Goal: Task Accomplishment & Management: Manage account settings

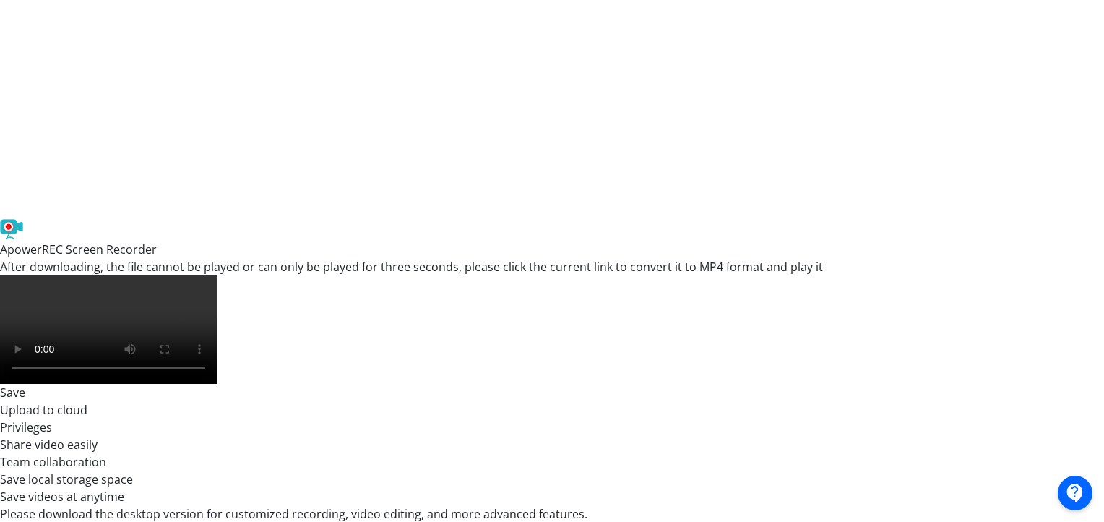
scroll to position [380, 0]
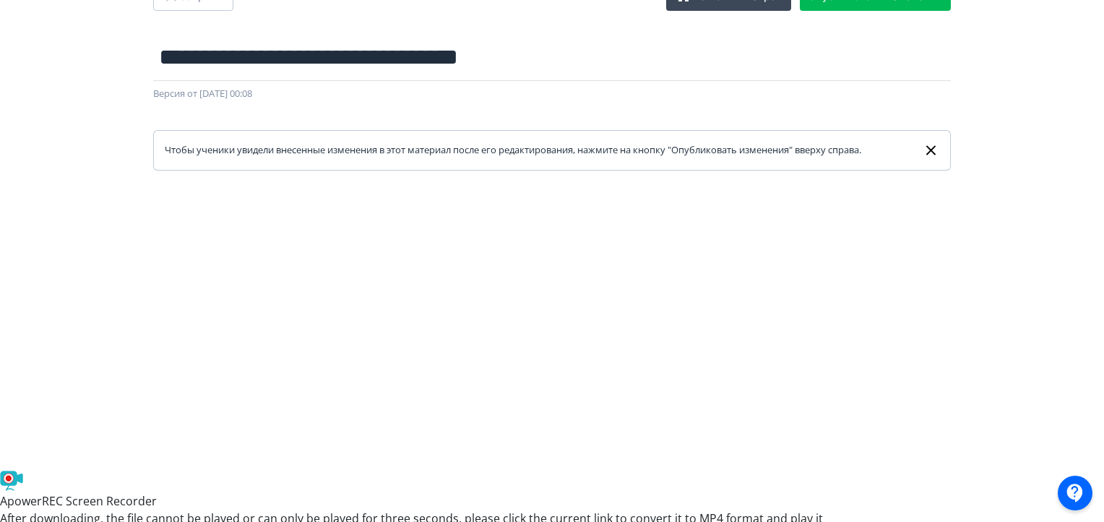
scroll to position [309, 0]
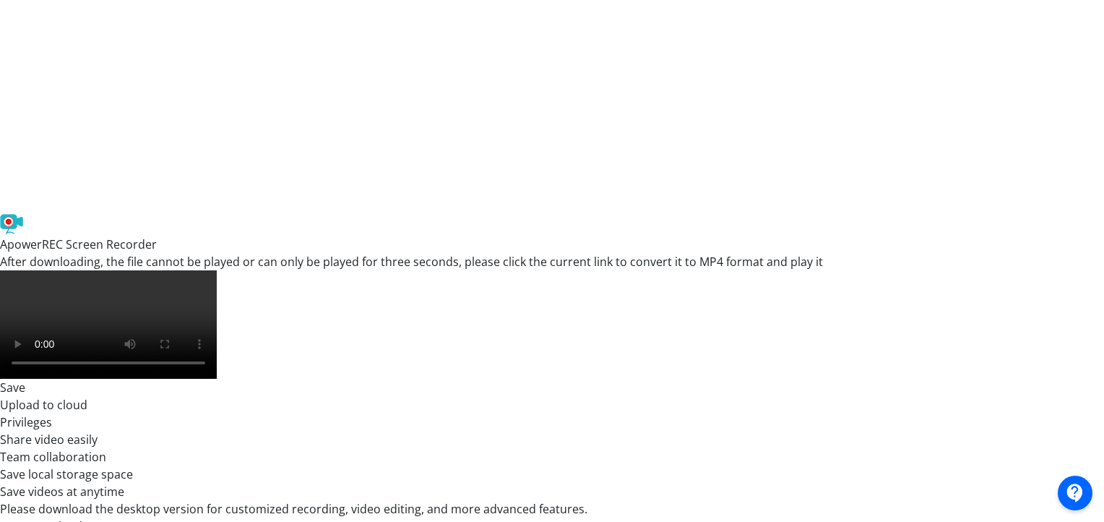
click at [1102, 365] on div at bounding box center [552, 239] width 1104 height 650
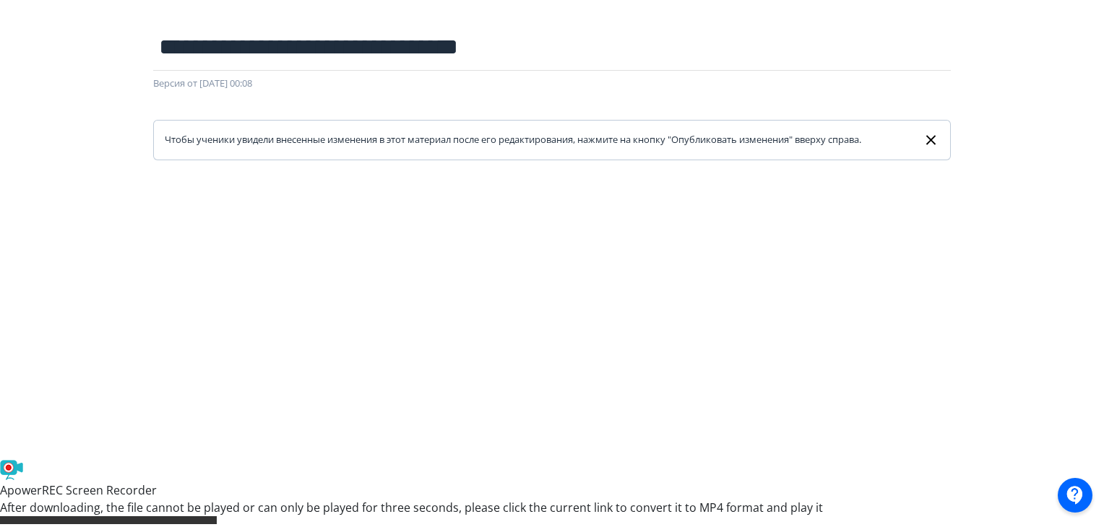
scroll to position [0, 0]
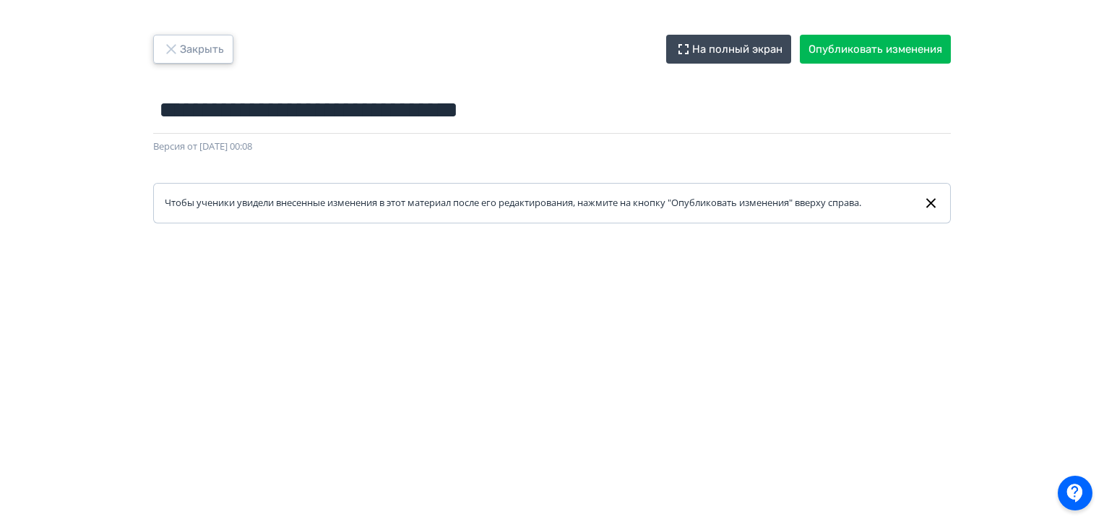
click at [185, 54] on button "Закрыть" at bounding box center [193, 49] width 80 height 29
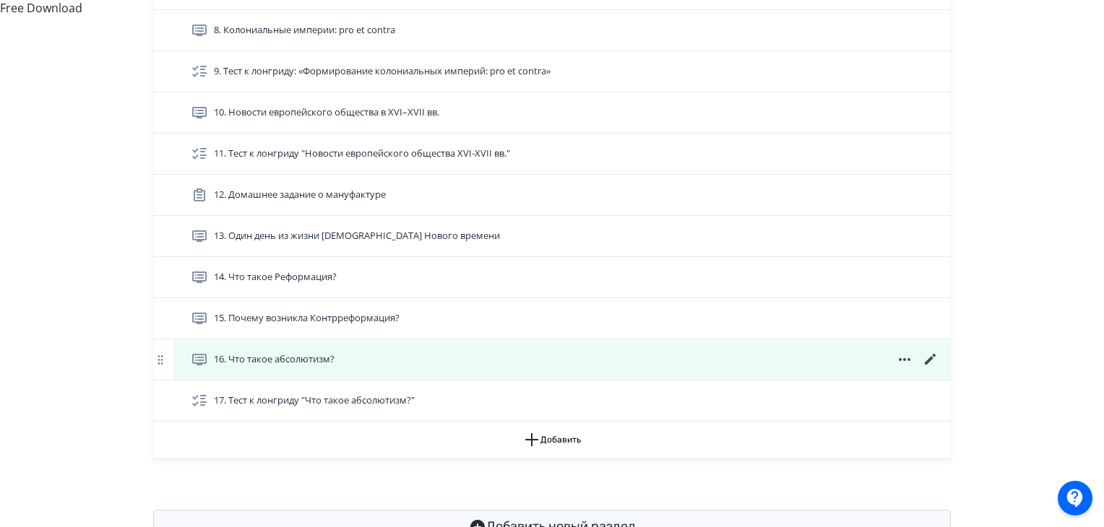
scroll to position [837, 0]
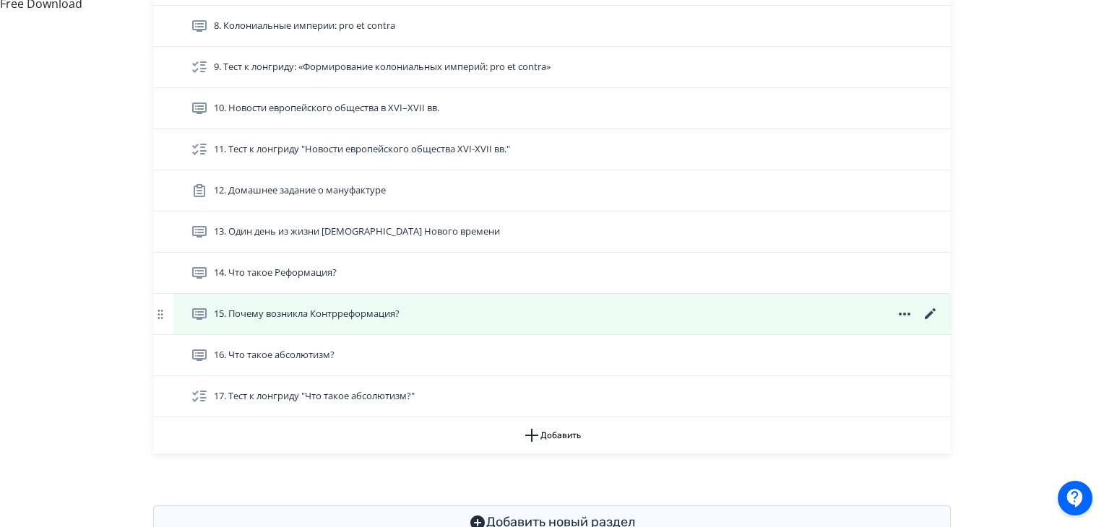
click at [926, 323] on icon at bounding box center [930, 314] width 17 height 17
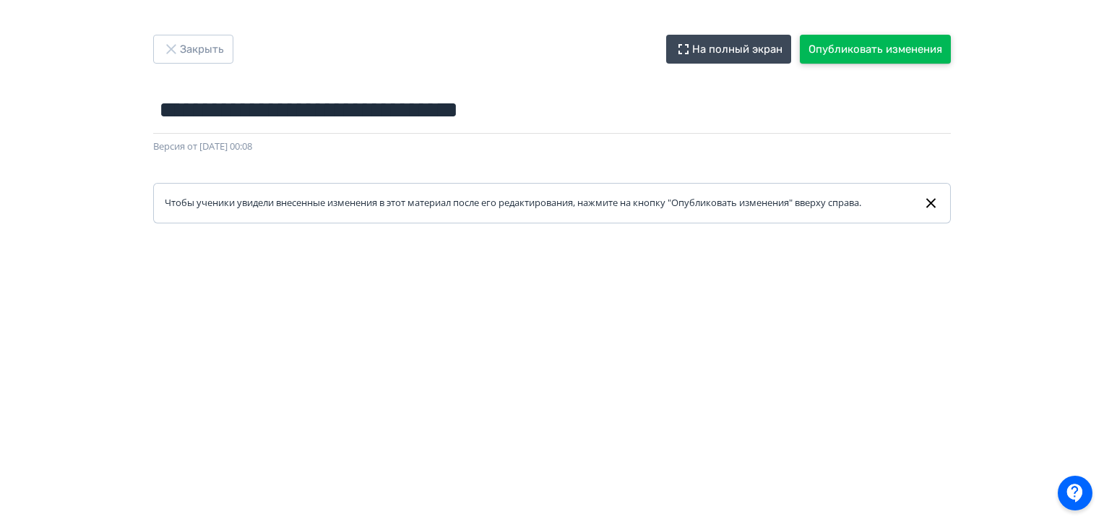
click at [931, 41] on button "Опубликовать изменения" at bounding box center [875, 49] width 151 height 29
